Goal: Information Seeking & Learning: Check status

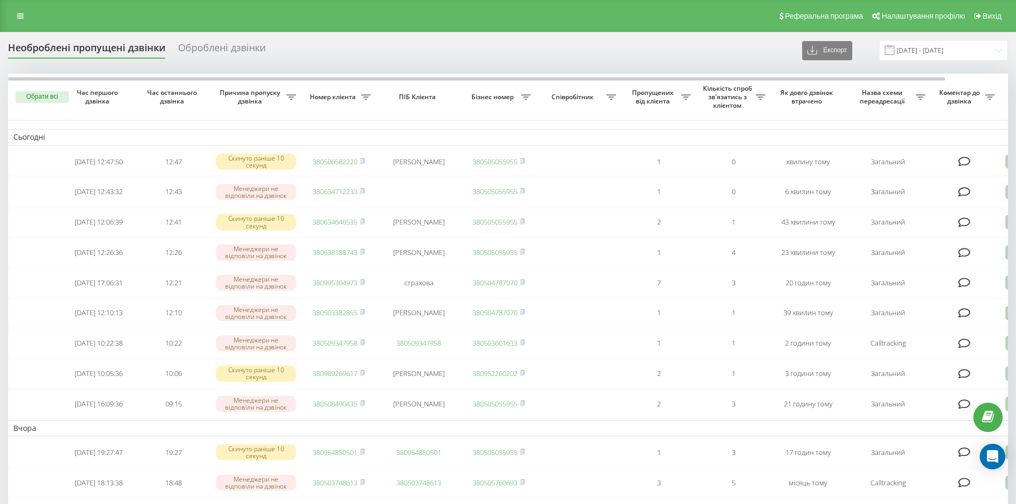
click at [23, 17] on icon at bounding box center [20, 15] width 6 height 7
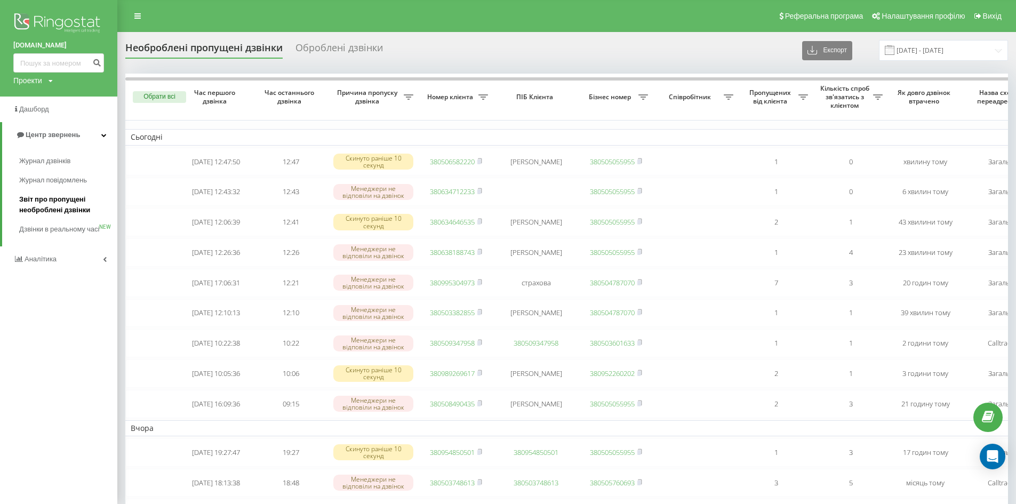
click at [45, 198] on span "Звіт про пропущені необроблені дзвінки" at bounding box center [65, 204] width 93 height 21
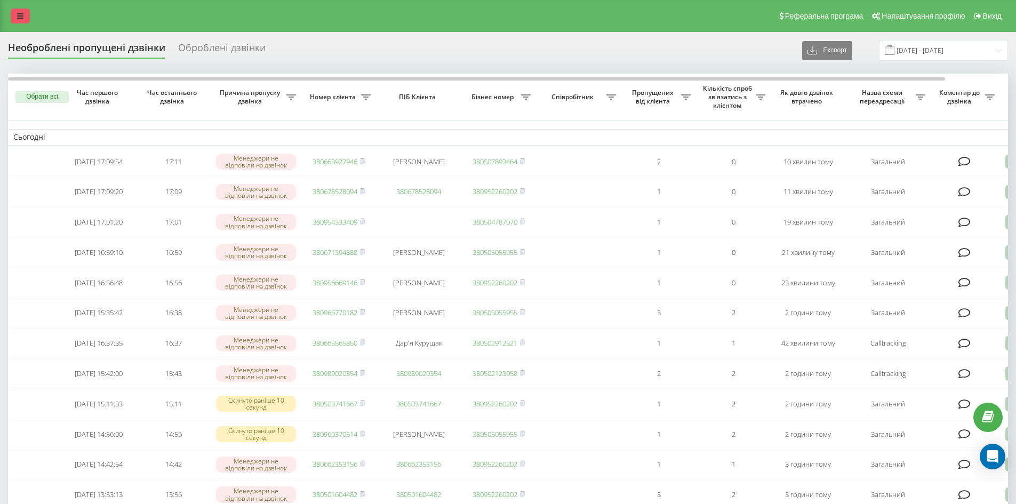
click at [27, 15] on link at bounding box center [20, 16] width 19 height 15
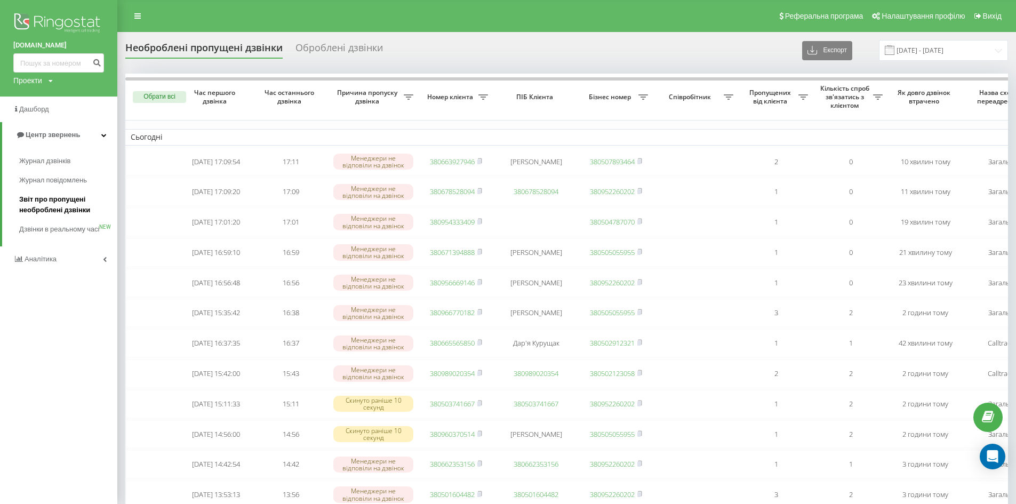
click at [63, 198] on span "Звіт про пропущені необроблені дзвінки" at bounding box center [65, 204] width 93 height 21
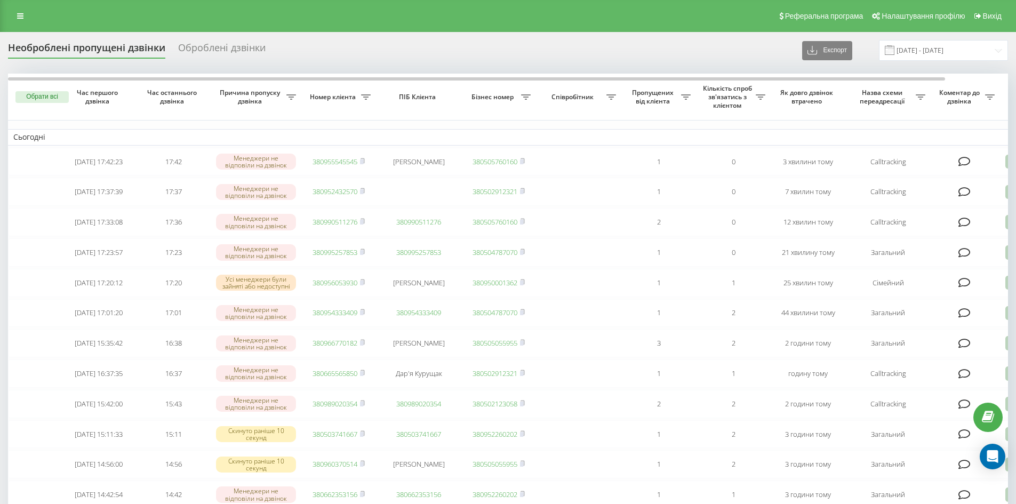
click at [15, 13] on link at bounding box center [20, 16] width 19 height 15
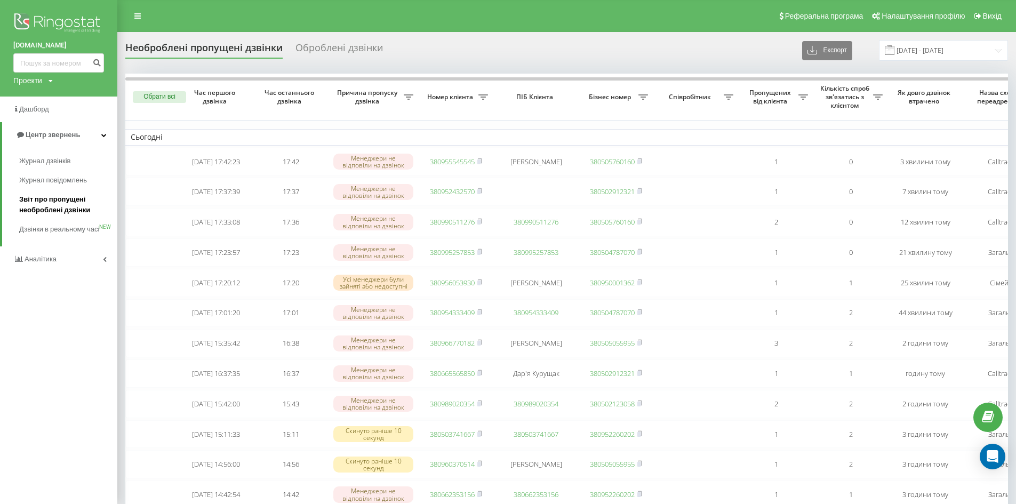
click at [47, 202] on span "Звіт про пропущені необроблені дзвінки" at bounding box center [65, 204] width 93 height 21
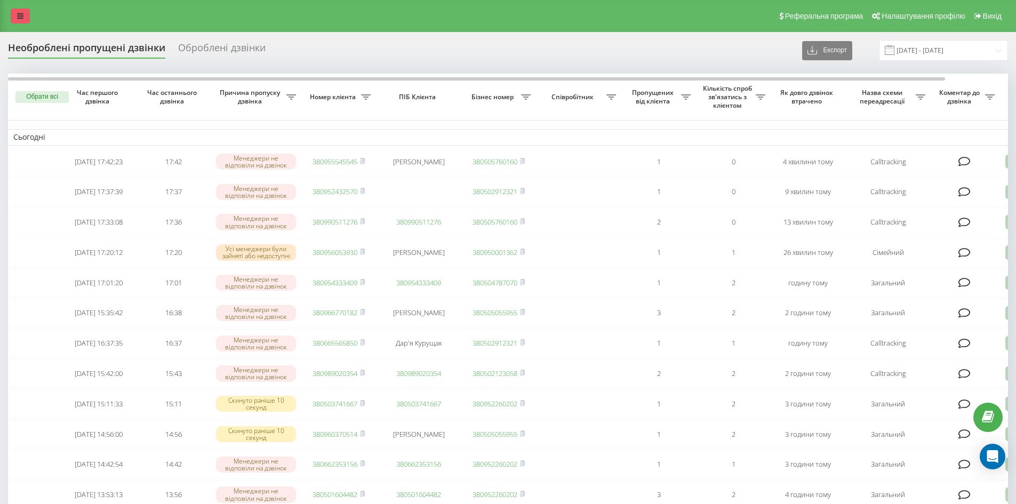
click at [13, 17] on link at bounding box center [20, 16] width 19 height 15
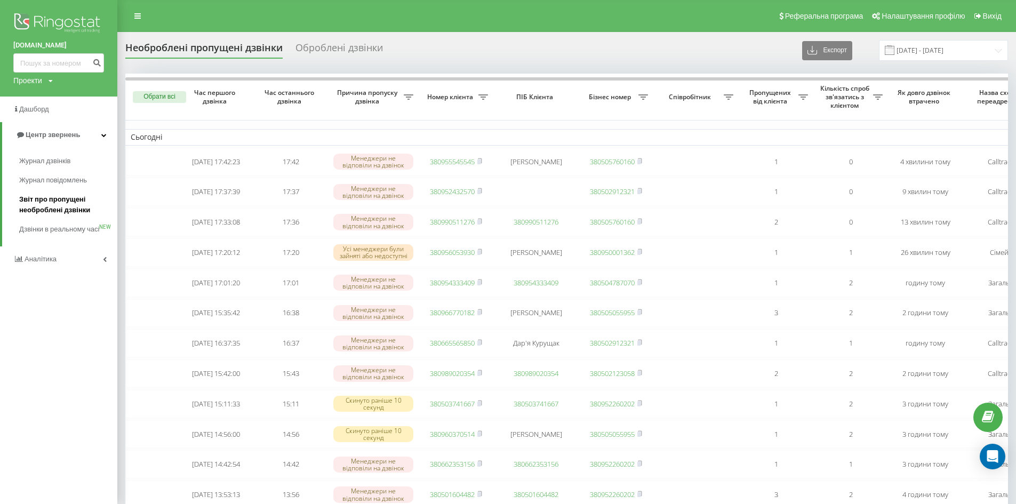
click at [71, 202] on span "Звіт про пропущені необроблені дзвінки" at bounding box center [65, 204] width 93 height 21
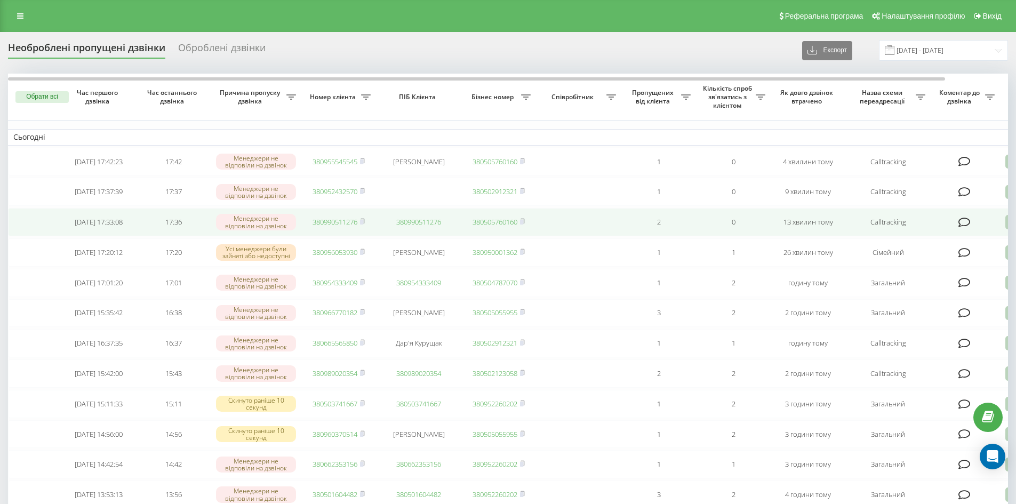
click at [366, 223] on td "380990511276" at bounding box center [338, 222] width 75 height 28
click at [363, 225] on rect at bounding box center [361, 222] width 3 height 5
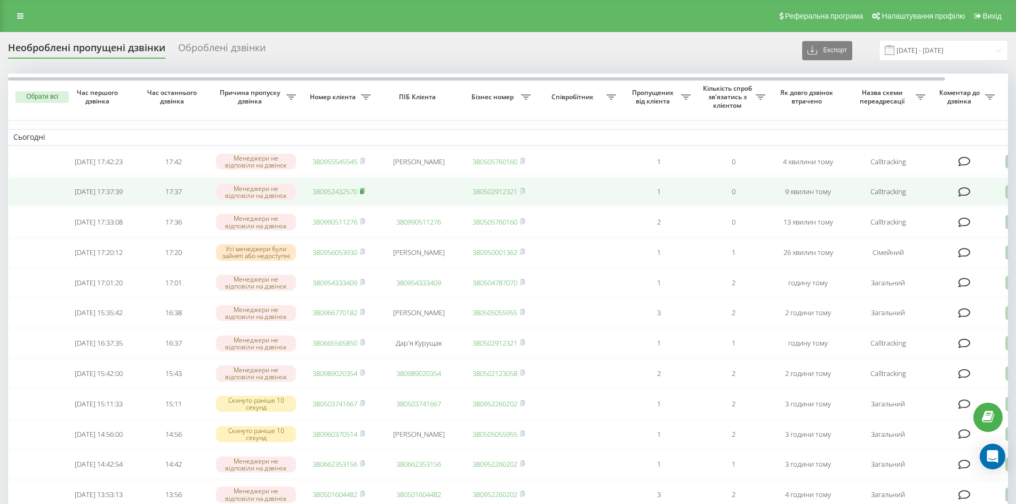
click at [364, 192] on icon at bounding box center [362, 191] width 5 height 6
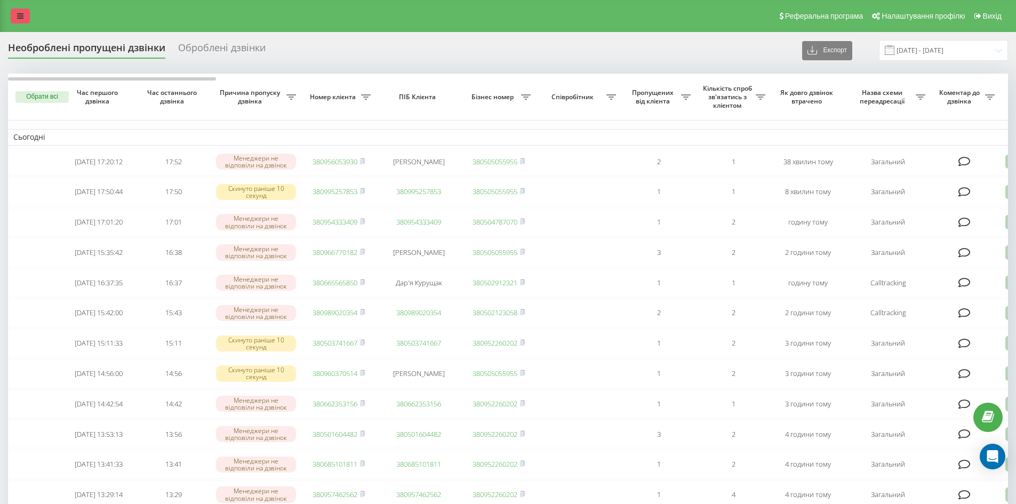
click at [18, 17] on icon at bounding box center [20, 15] width 6 height 7
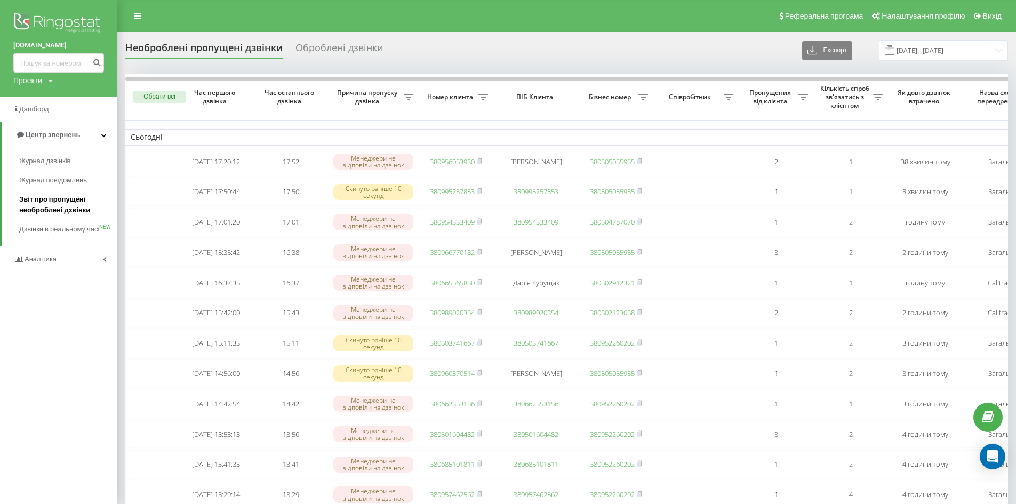
click at [55, 207] on span "Звіт про пропущені необроблені дзвінки" at bounding box center [65, 204] width 93 height 21
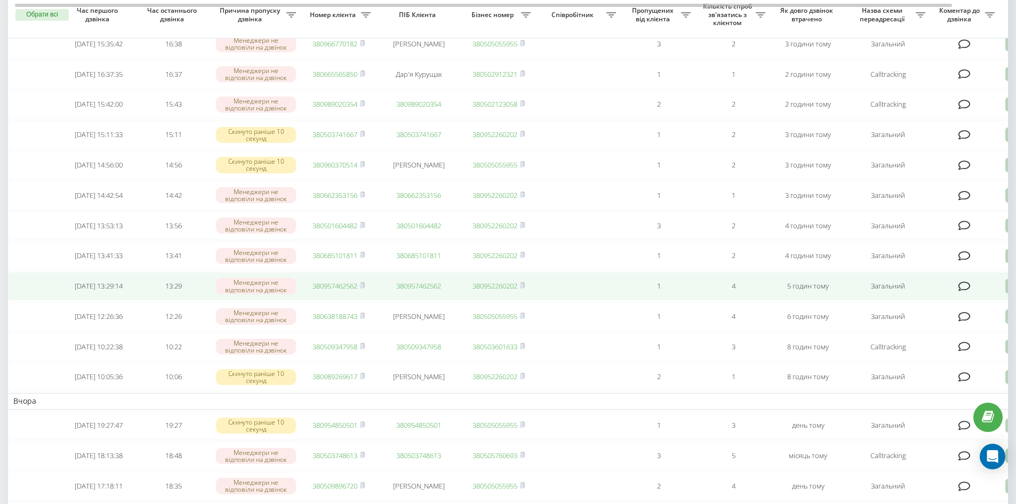
scroll to position [213, 0]
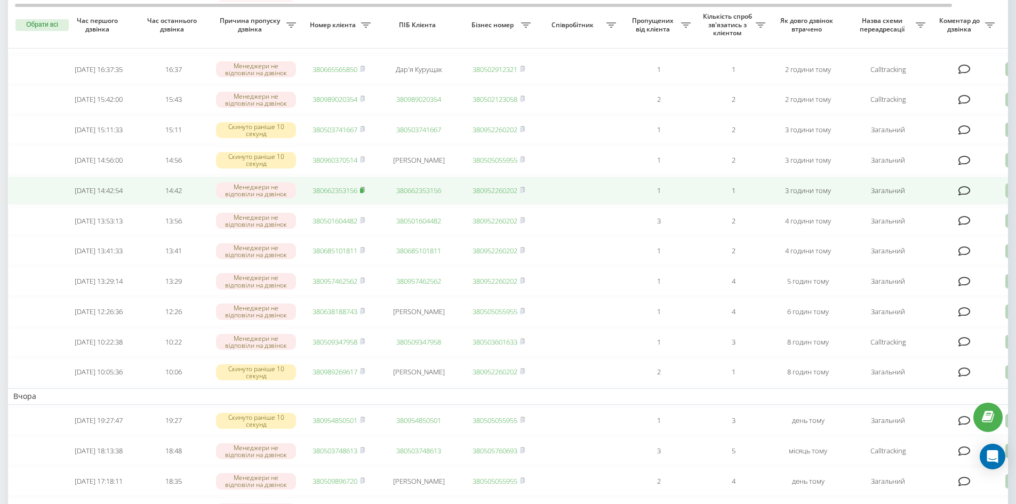
click at [365, 193] on icon at bounding box center [362, 190] width 5 height 6
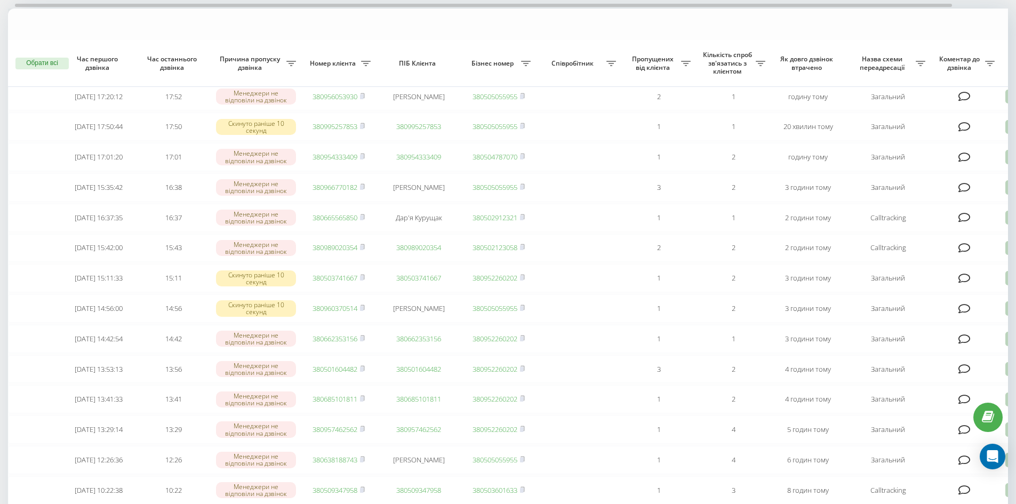
scroll to position [0, 0]
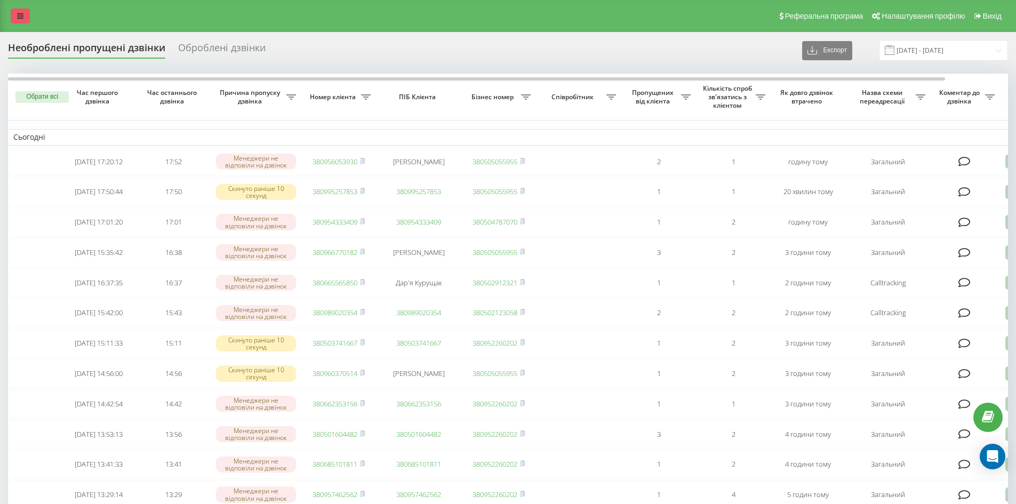
click at [22, 17] on icon at bounding box center [20, 15] width 6 height 7
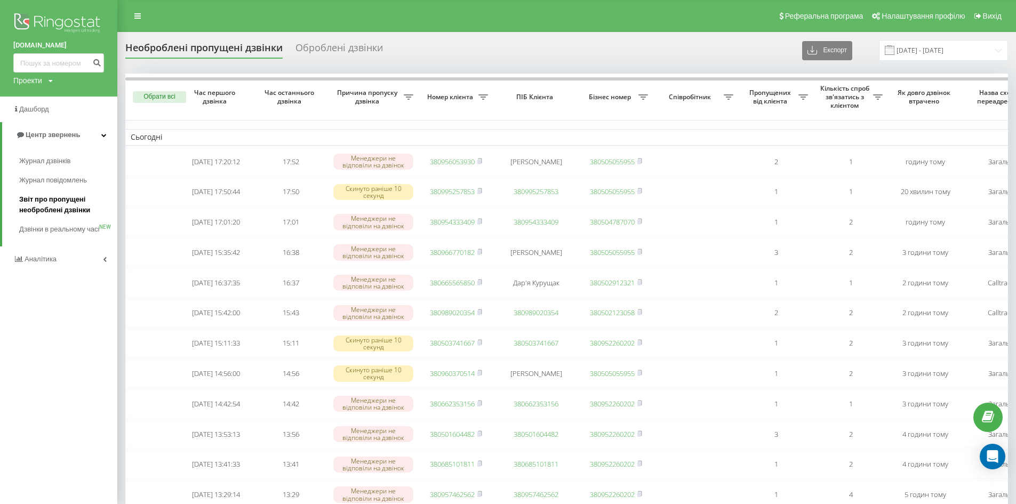
click at [30, 203] on span "Звіт про пропущені необроблені дзвінки" at bounding box center [65, 204] width 93 height 21
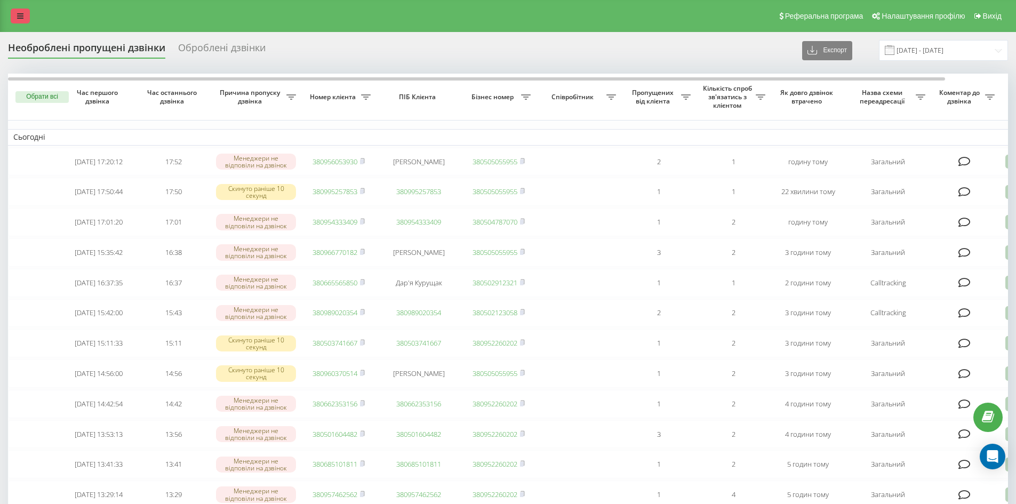
click at [22, 18] on icon at bounding box center [20, 15] width 6 height 7
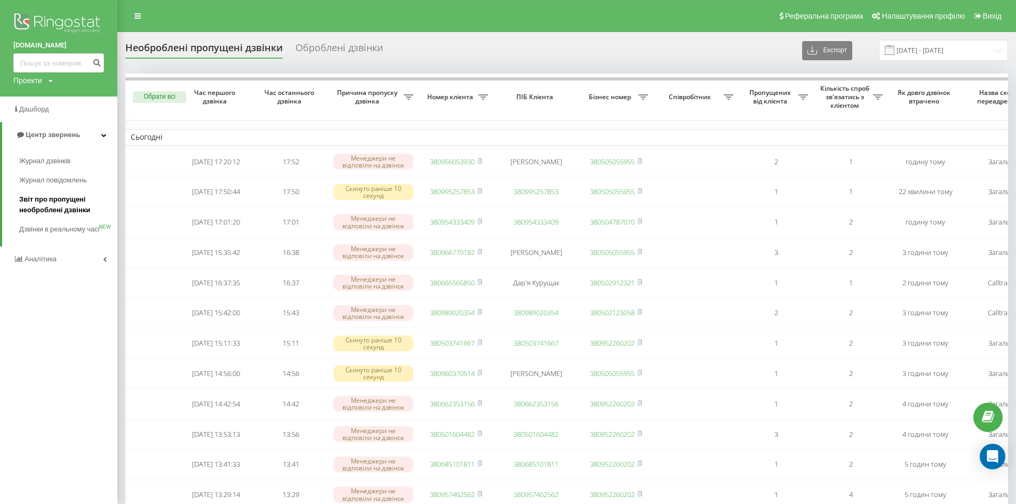
click at [69, 204] on span "Звіт про пропущені необроблені дзвінки" at bounding box center [65, 204] width 93 height 21
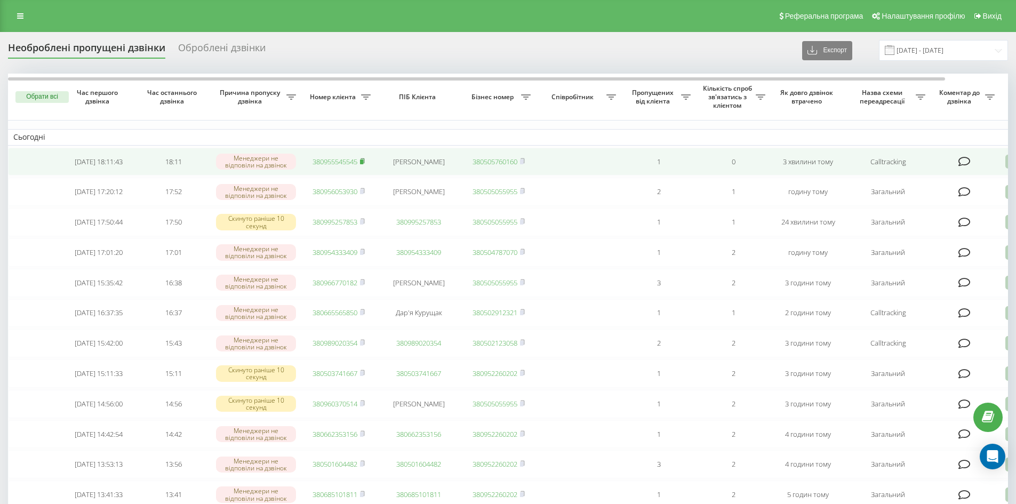
click at [364, 159] on icon at bounding box center [362, 160] width 4 height 5
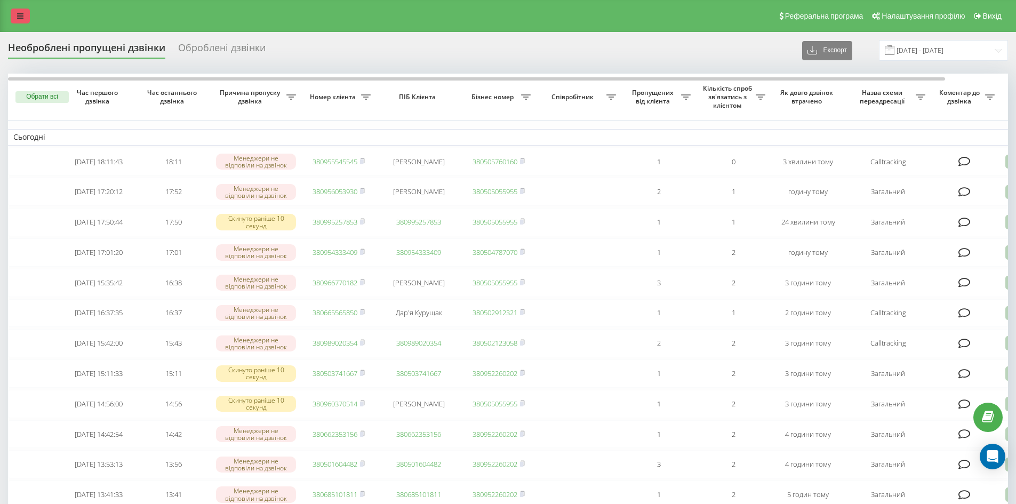
click at [19, 18] on icon at bounding box center [20, 15] width 6 height 7
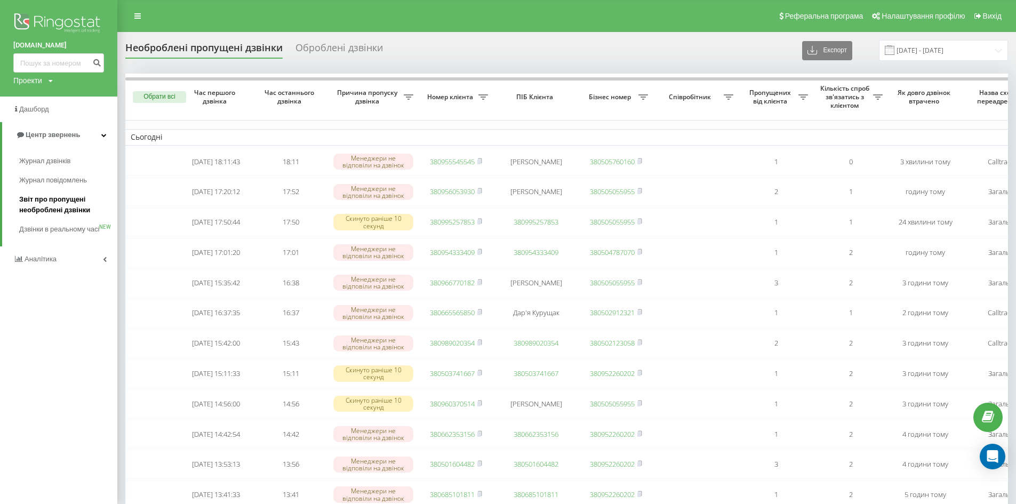
click at [48, 208] on span "Звіт про пропущені необроблені дзвінки" at bounding box center [65, 204] width 93 height 21
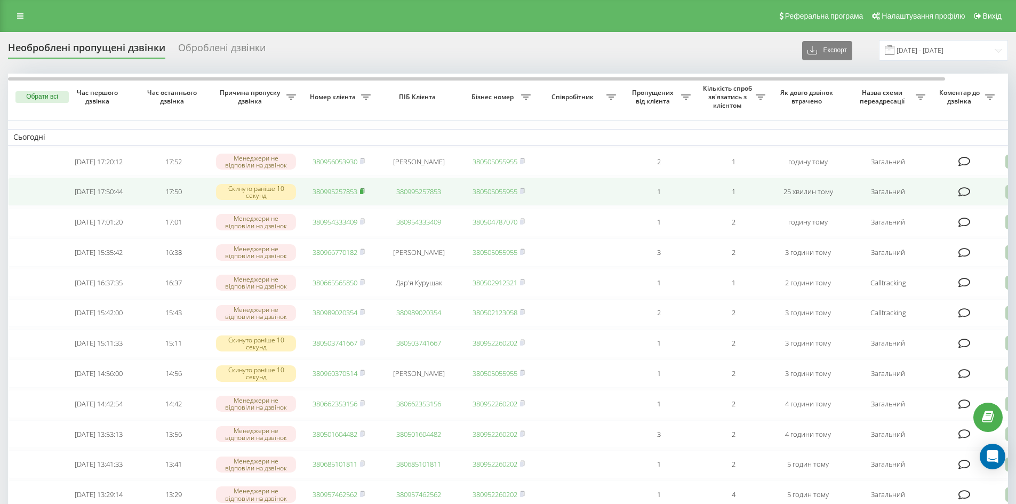
click at [363, 193] on rect at bounding box center [361, 191] width 3 height 5
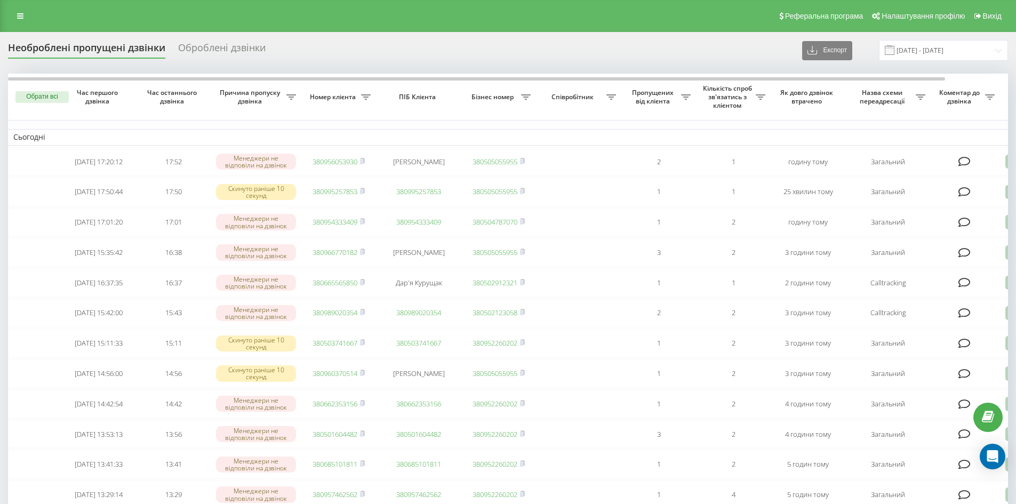
click at [35, 13] on div "Реферальна програма Налаштування профілю Вихід" at bounding box center [508, 16] width 1016 height 32
click at [19, 14] on icon at bounding box center [20, 15] width 6 height 7
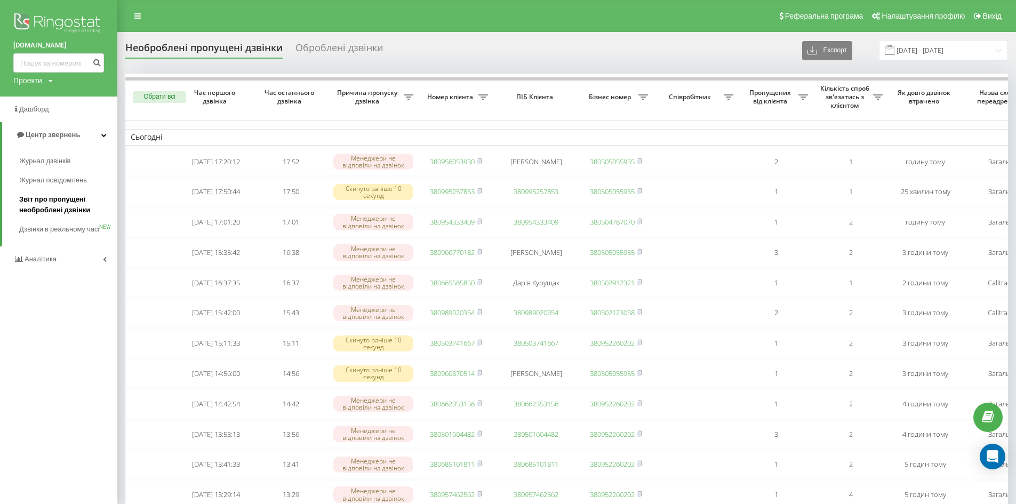
click at [36, 201] on span "Звіт про пропущені необроблені дзвінки" at bounding box center [65, 204] width 93 height 21
click at [46, 158] on span "Журнал дзвінків" at bounding box center [47, 161] width 57 height 11
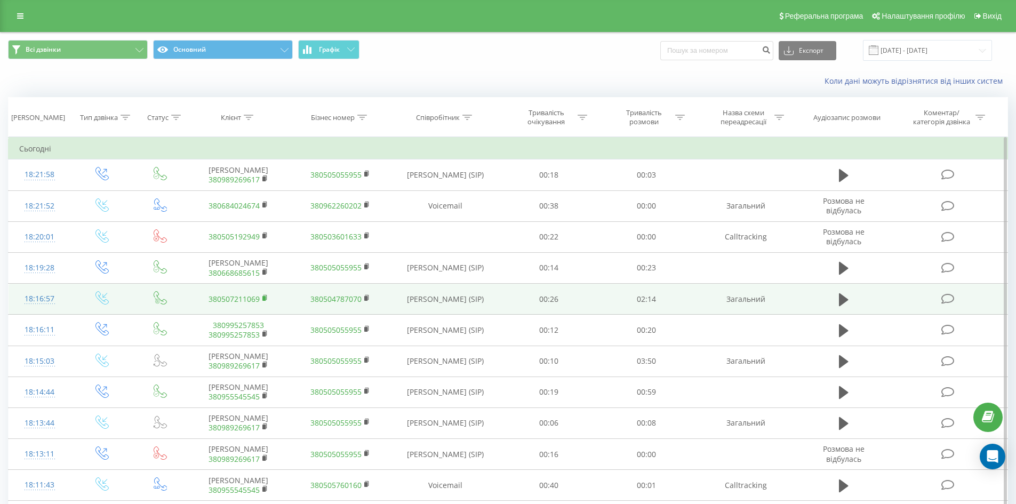
click at [265, 298] on rect at bounding box center [263, 298] width 3 height 5
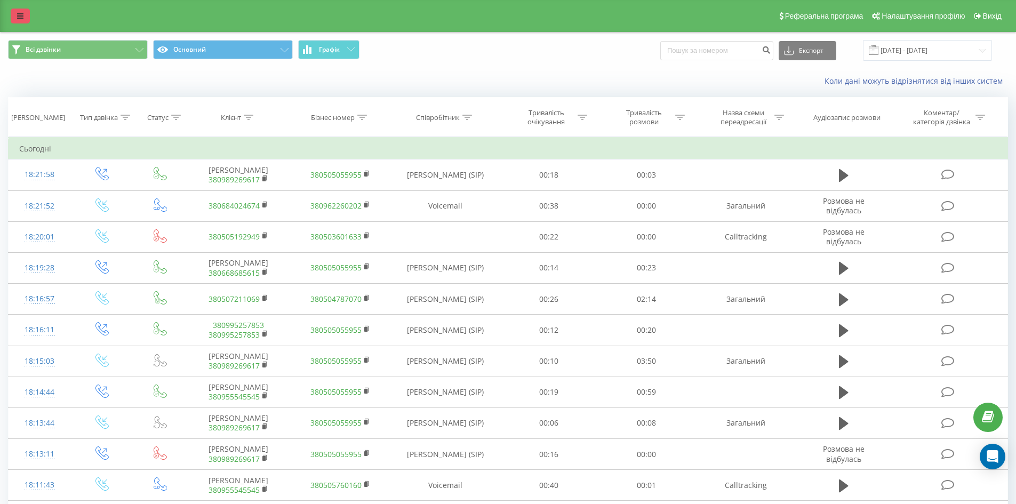
click at [28, 23] on div "Реферальна програма Налаштування профілю Вихід" at bounding box center [508, 16] width 1016 height 32
click at [18, 15] on icon at bounding box center [20, 15] width 6 height 7
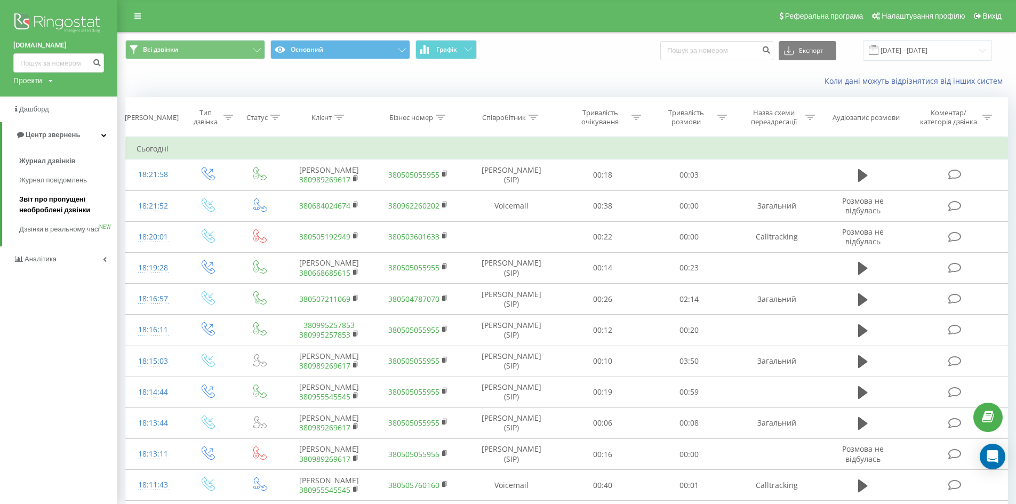
click at [45, 204] on span "Звіт про пропущені необроблені дзвінки" at bounding box center [65, 204] width 93 height 21
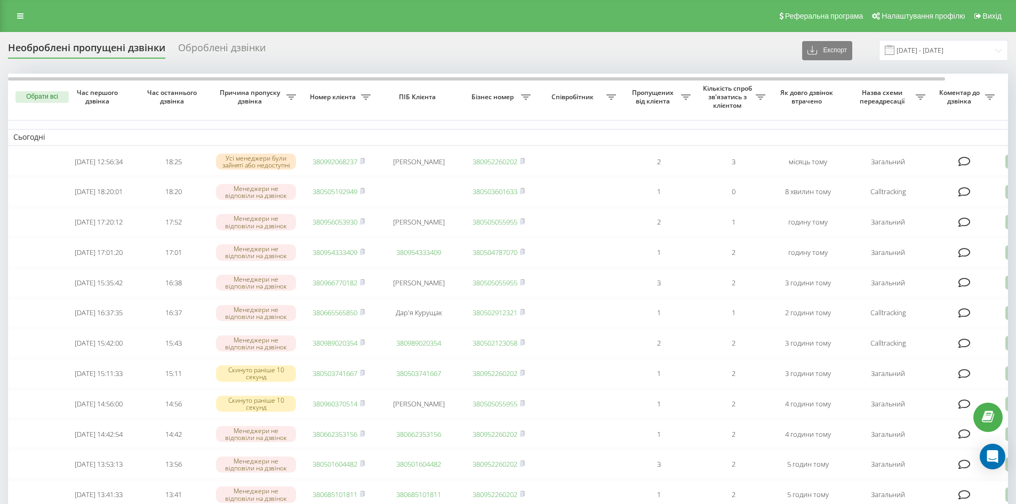
click at [20, 19] on icon at bounding box center [20, 15] width 6 height 7
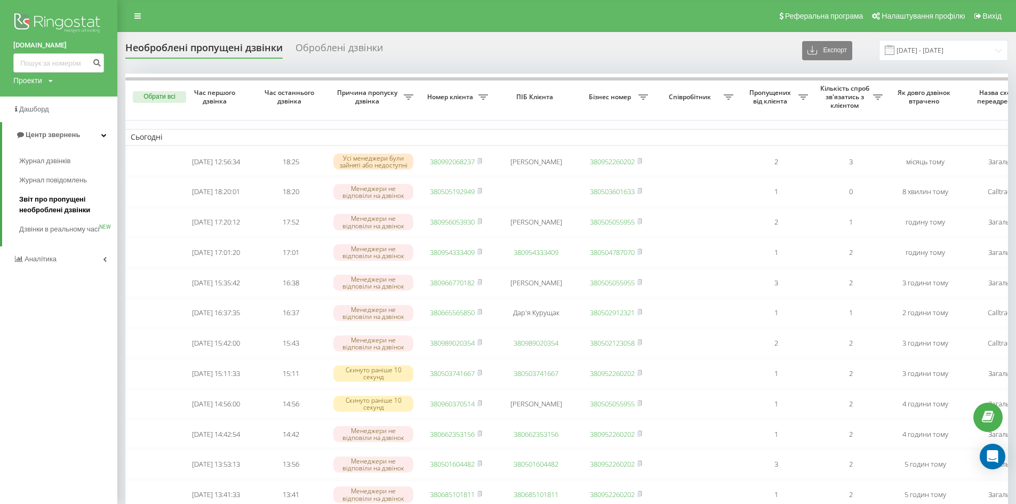
click at [45, 198] on span "Звіт про пропущені необроблені дзвінки" at bounding box center [65, 204] width 93 height 21
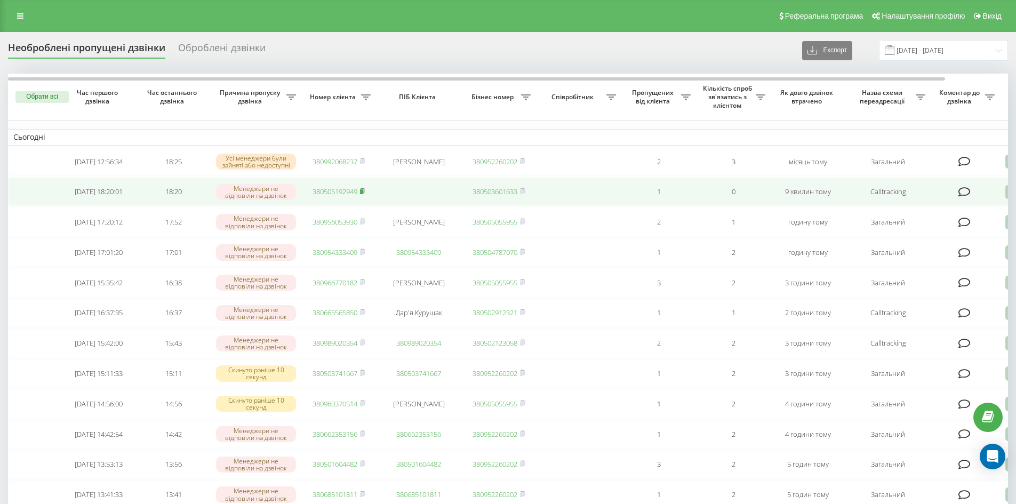
click at [365, 194] on icon at bounding box center [362, 191] width 5 height 6
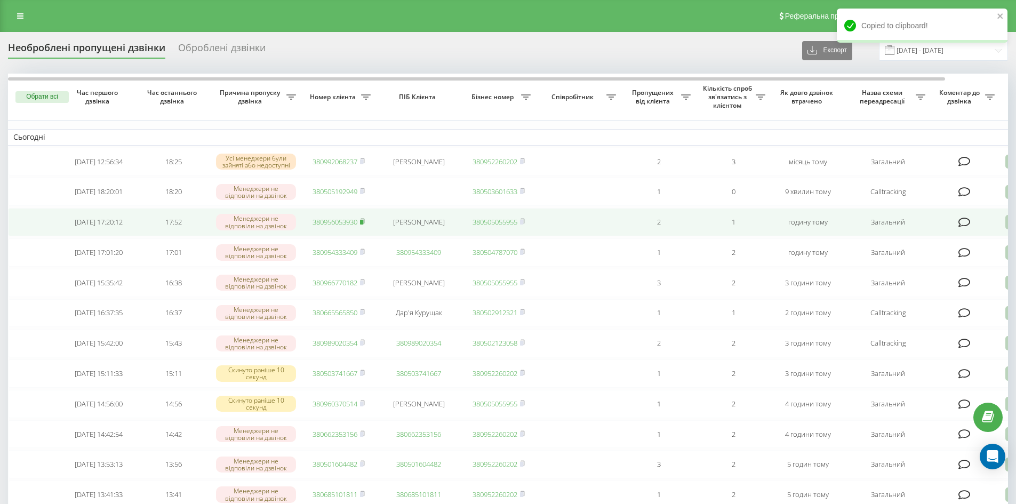
click at [364, 223] on icon at bounding box center [362, 221] width 4 height 5
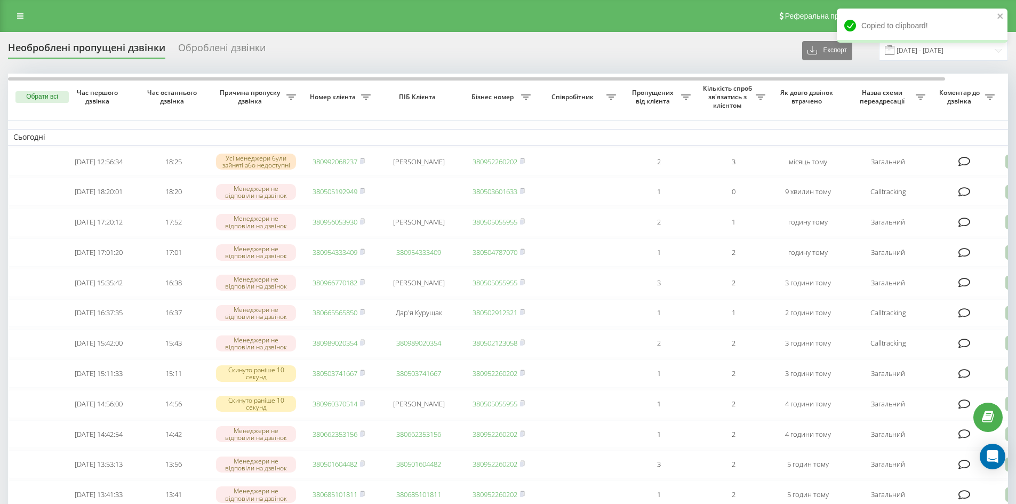
click at [26, 13] on link at bounding box center [20, 16] width 19 height 15
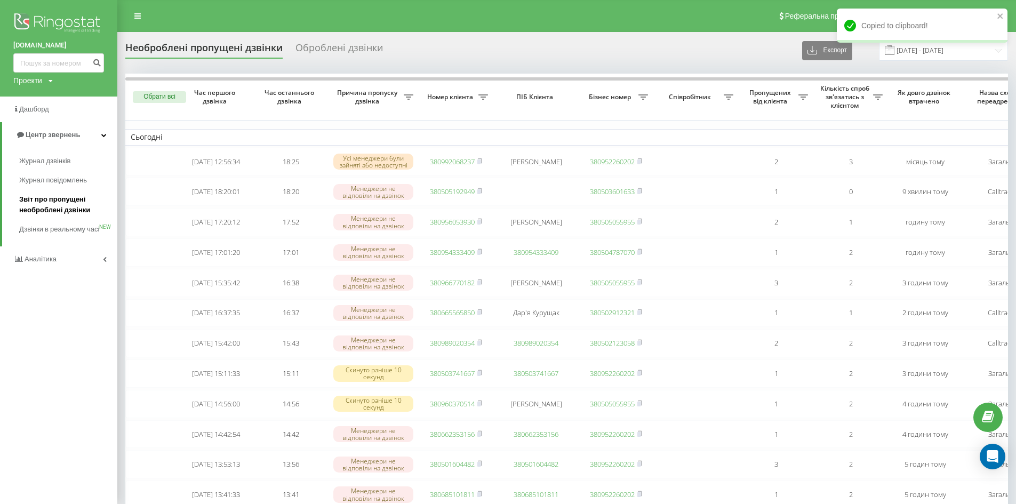
click at [39, 206] on span "Звіт про пропущені необроблені дзвінки" at bounding box center [65, 204] width 93 height 21
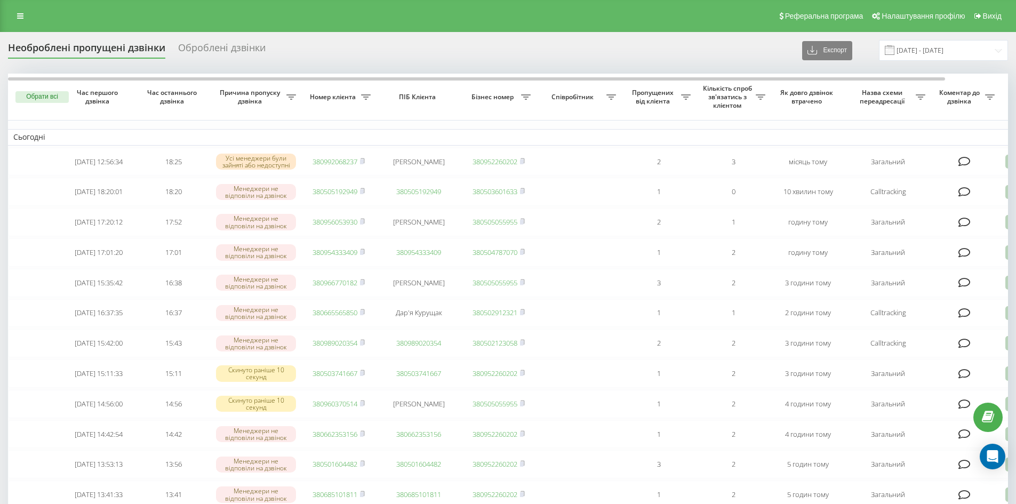
drag, startPoint x: 21, startPoint y: 18, endPoint x: 21, endPoint y: 36, distance: 18.1
click at [21, 18] on icon at bounding box center [20, 15] width 6 height 7
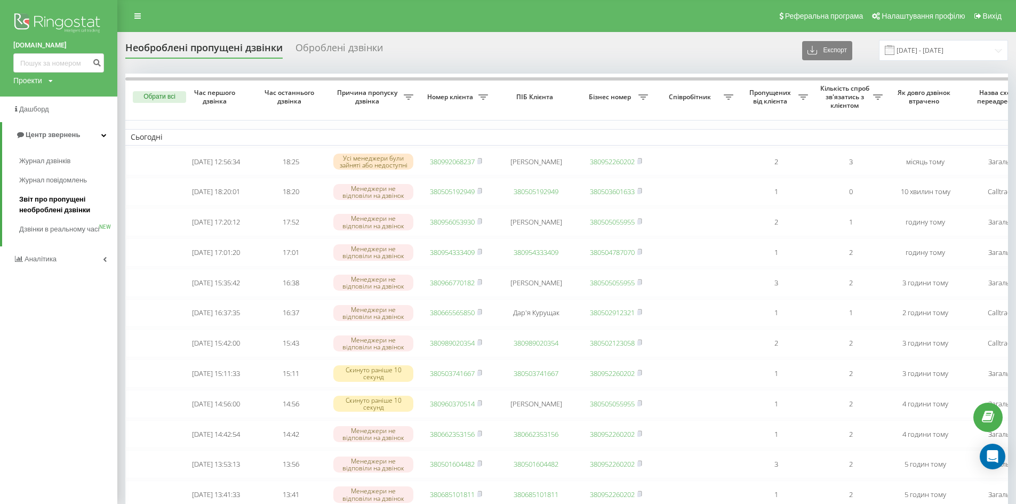
click at [46, 204] on span "Звіт про пропущені необроблені дзвінки" at bounding box center [65, 204] width 93 height 21
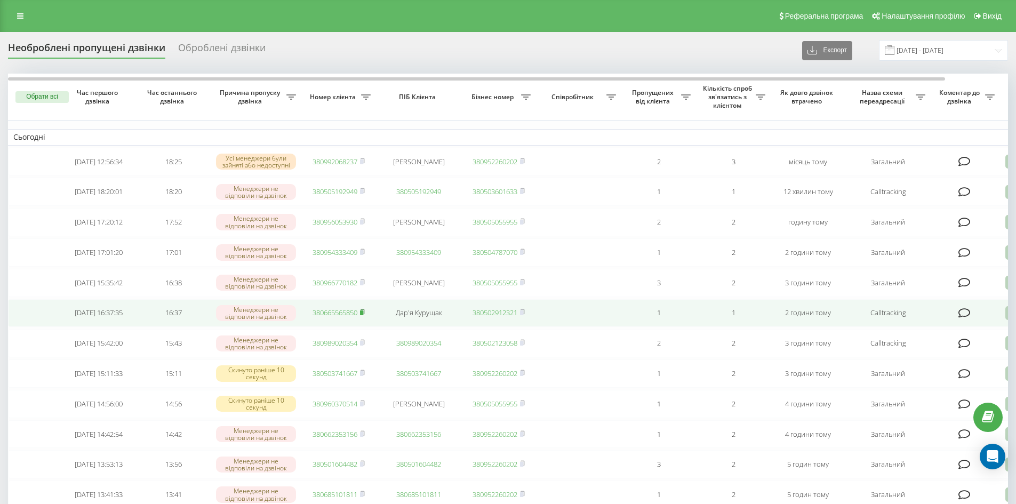
click at [364, 314] on icon at bounding box center [362, 311] width 4 height 5
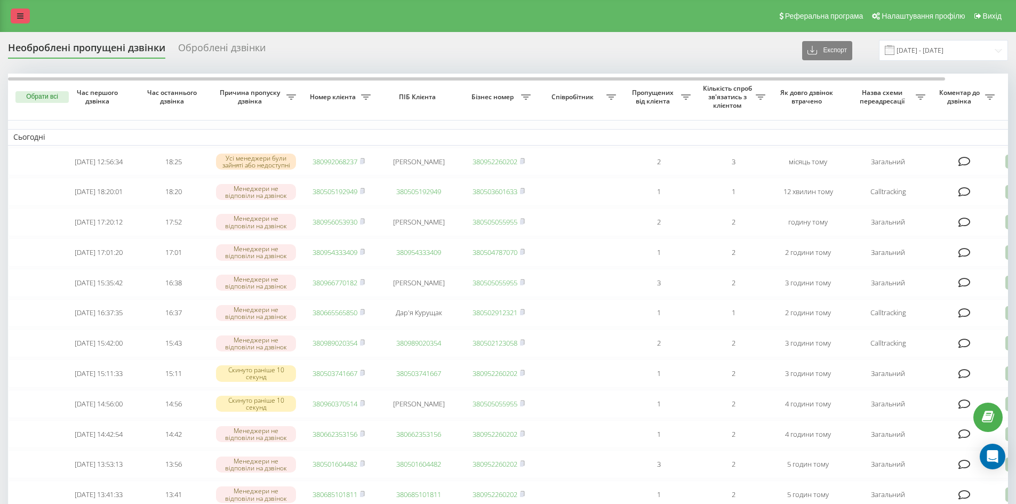
click at [23, 19] on link at bounding box center [20, 16] width 19 height 15
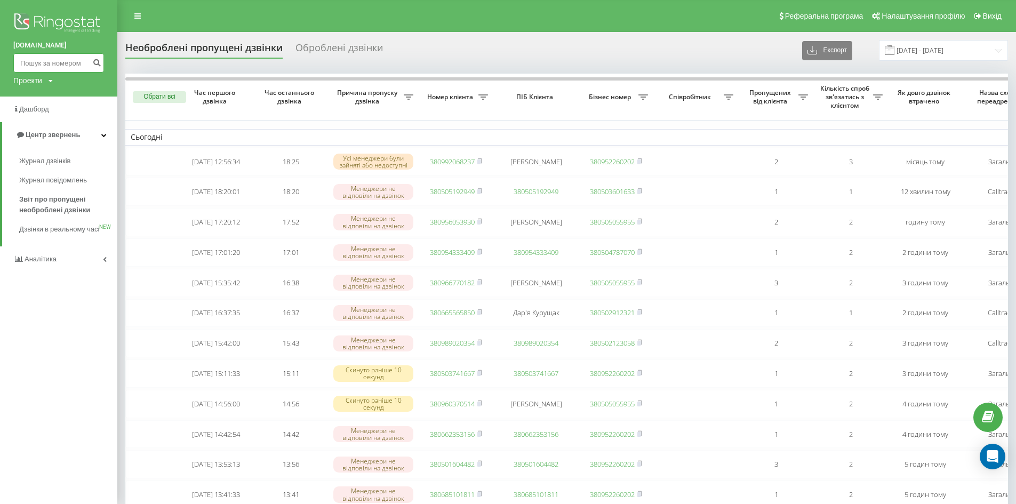
click at [50, 65] on input at bounding box center [58, 62] width 91 height 19
paste input "0506460211"
type input "0506460211"
click at [99, 67] on button "submit" at bounding box center [97, 62] width 14 height 19
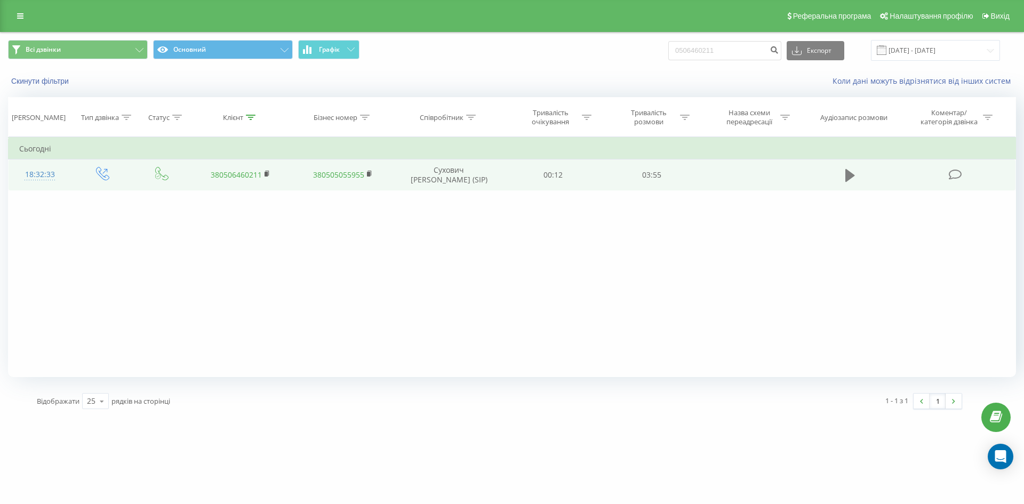
click at [849, 180] on icon at bounding box center [850, 175] width 10 height 13
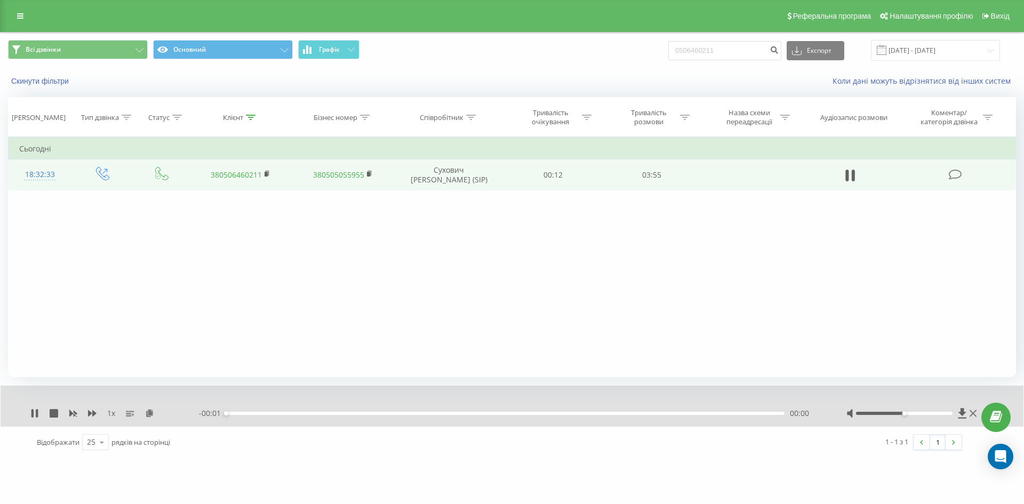
click at [567, 413] on div "00:00" at bounding box center [505, 413] width 558 height 3
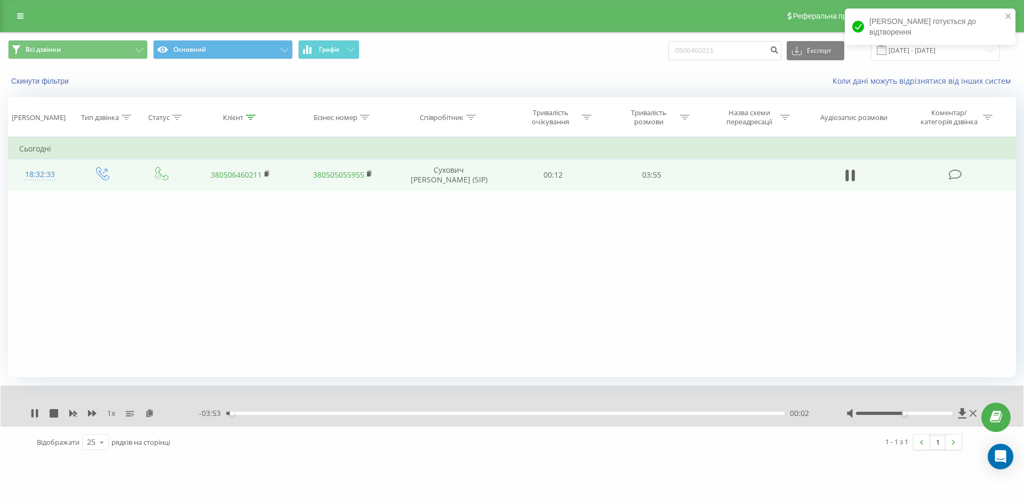
click at [570, 413] on div "00:02" at bounding box center [505, 413] width 558 height 3
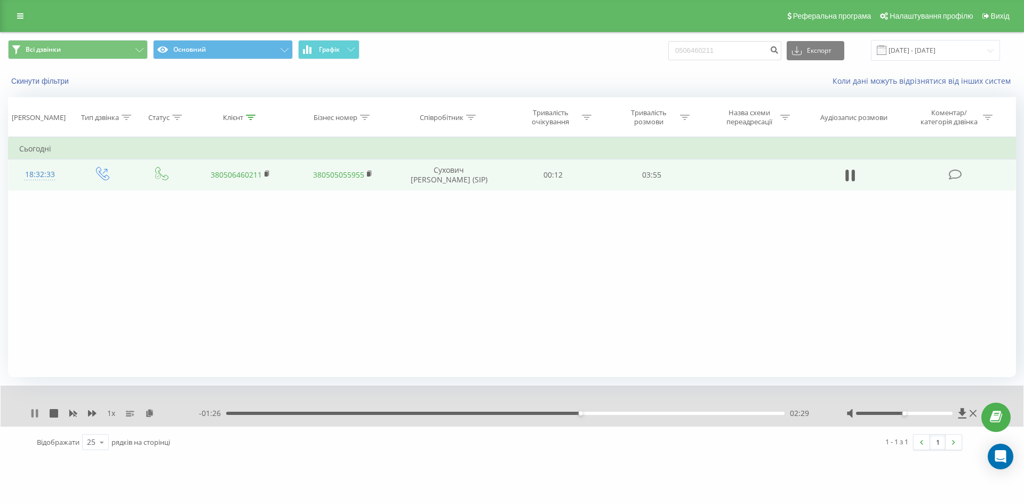
click at [32, 413] on icon at bounding box center [32, 413] width 2 height 9
click at [848, 172] on icon at bounding box center [850, 175] width 10 height 13
click at [37, 414] on icon at bounding box center [37, 413] width 2 height 9
click at [34, 412] on icon at bounding box center [34, 413] width 6 height 9
click at [614, 414] on div "- 00:50 03:04 03:04" at bounding box center [509, 413] width 621 height 11
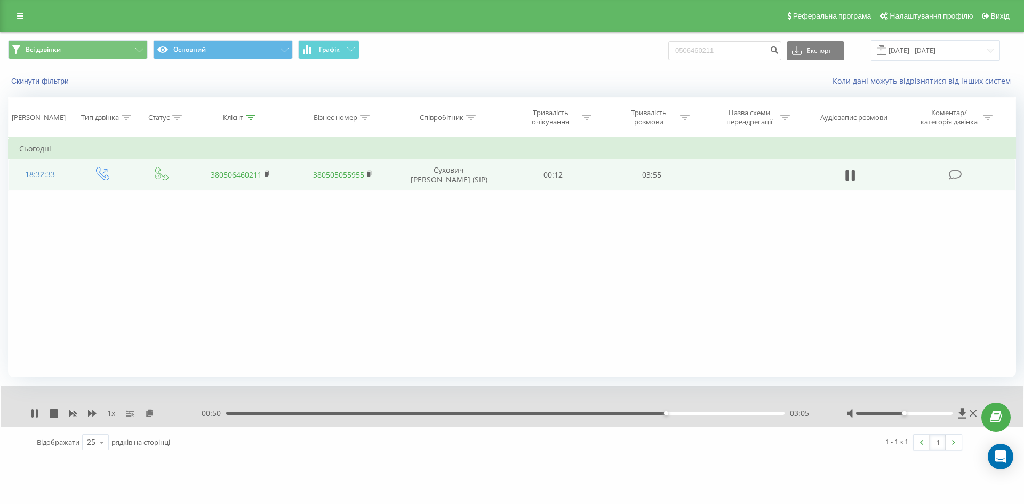
click at [613, 412] on div "03:05" at bounding box center [505, 413] width 558 height 3
drag, startPoint x: 619, startPoint y: 413, endPoint x: 625, endPoint y: 414, distance: 6.1
click at [620, 413] on div "02:45" at bounding box center [505, 413] width 558 height 3
click at [942, 413] on div at bounding box center [904, 413] width 97 height 3
click at [950, 413] on div at bounding box center [904, 413] width 97 height 3
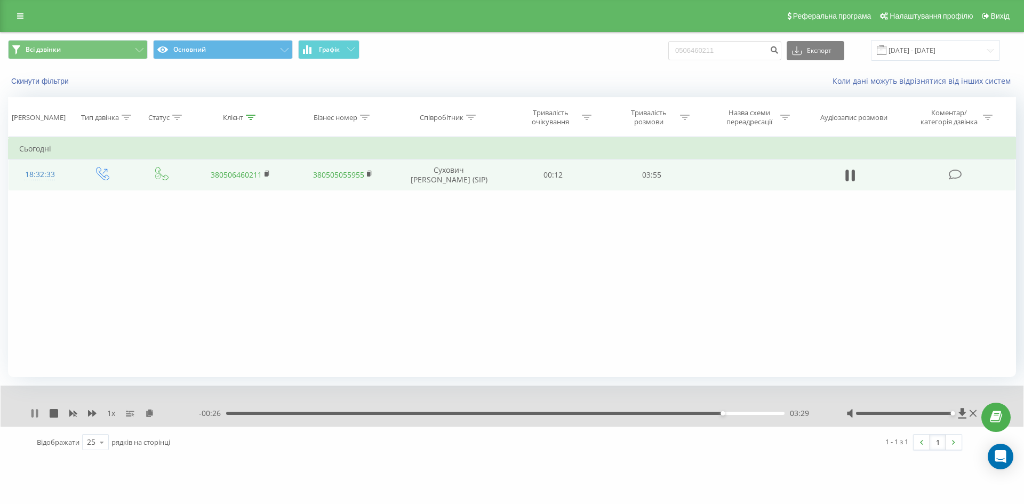
click at [33, 415] on icon at bounding box center [32, 413] width 2 height 9
click at [25, 12] on link at bounding box center [20, 16] width 19 height 15
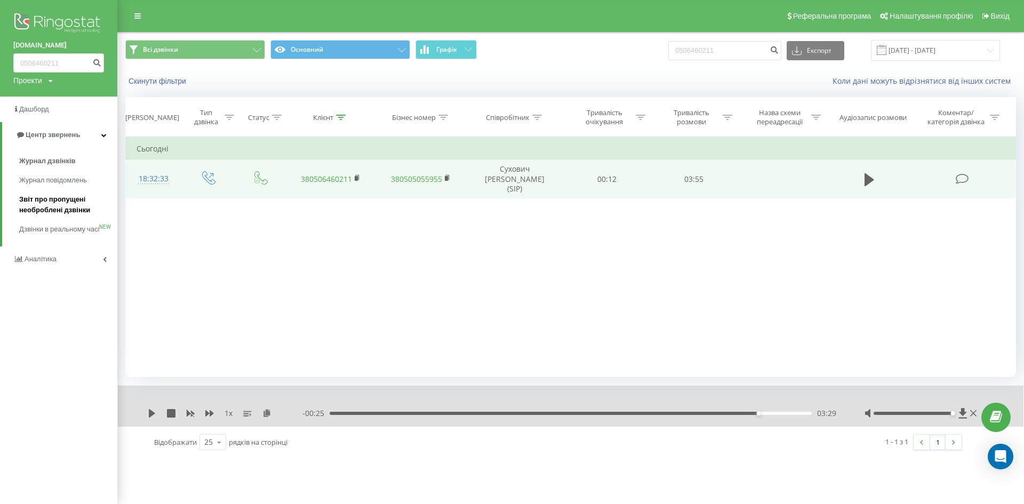
click at [49, 209] on span "Звіт про пропущені необроблені дзвінки" at bounding box center [65, 204] width 93 height 21
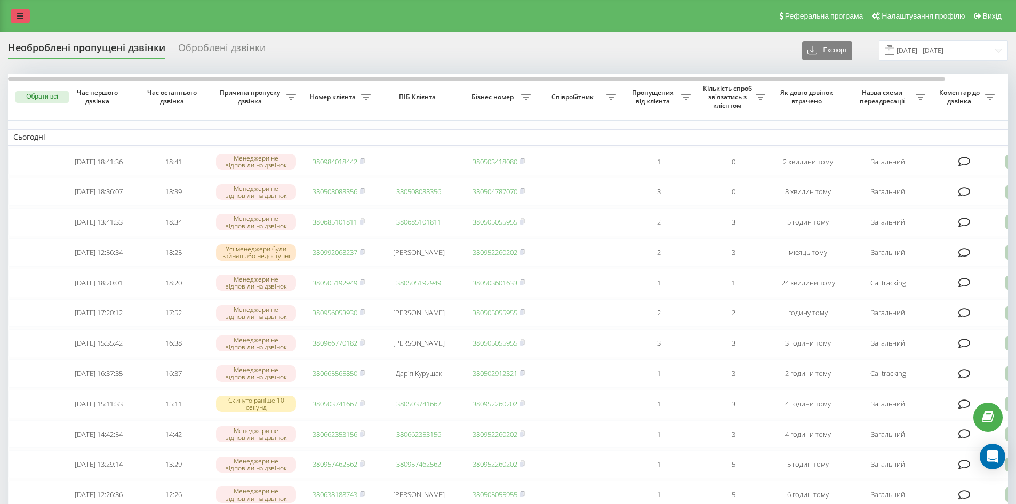
click at [26, 15] on link at bounding box center [20, 16] width 19 height 15
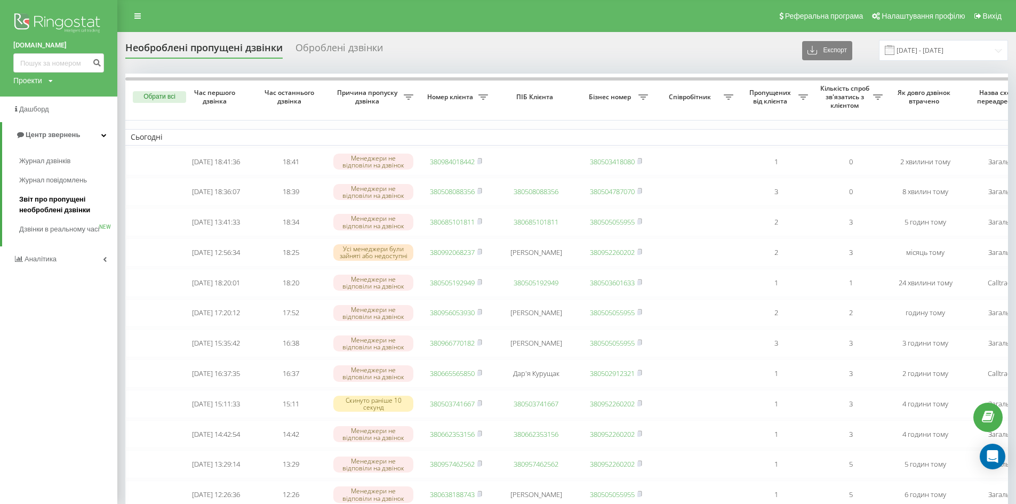
click at [50, 205] on span "Звіт про пропущені необроблені дзвінки" at bounding box center [65, 204] width 93 height 21
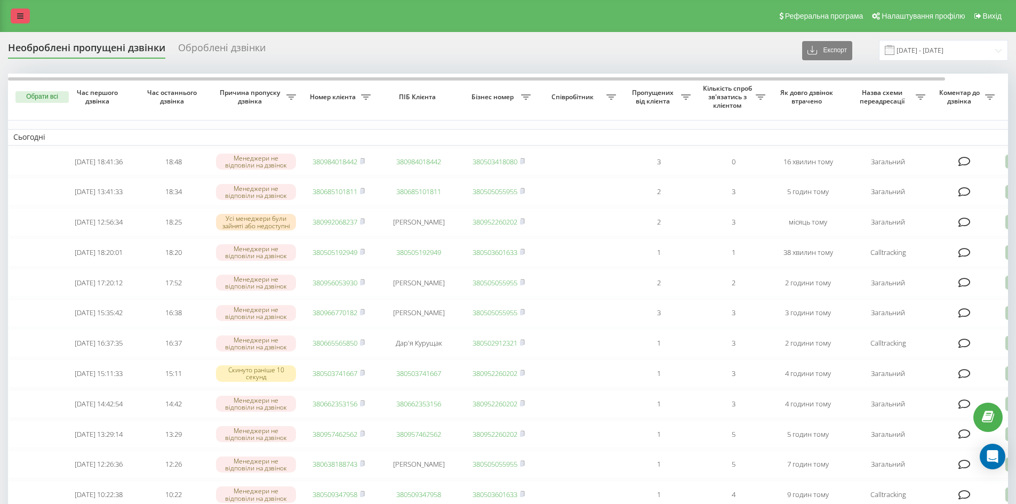
click at [22, 16] on icon at bounding box center [20, 15] width 6 height 7
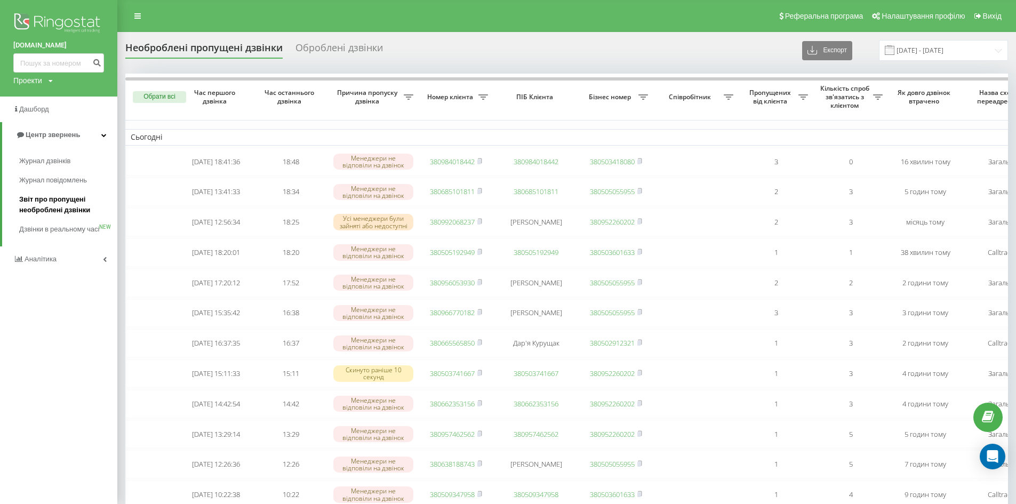
click at [50, 207] on span "Звіт про пропущені необроблені дзвінки" at bounding box center [65, 204] width 93 height 21
